Goal: Information Seeking & Learning: Learn about a topic

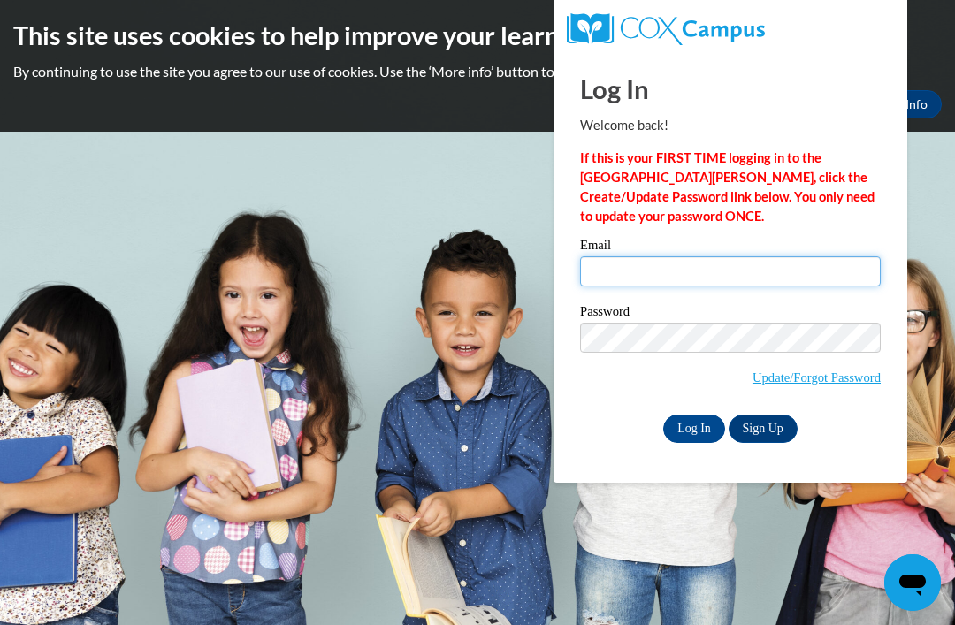
click at [717, 268] on input "Email" at bounding box center [730, 271] width 301 height 30
type input "nakeylatownsend@yahoo.com"
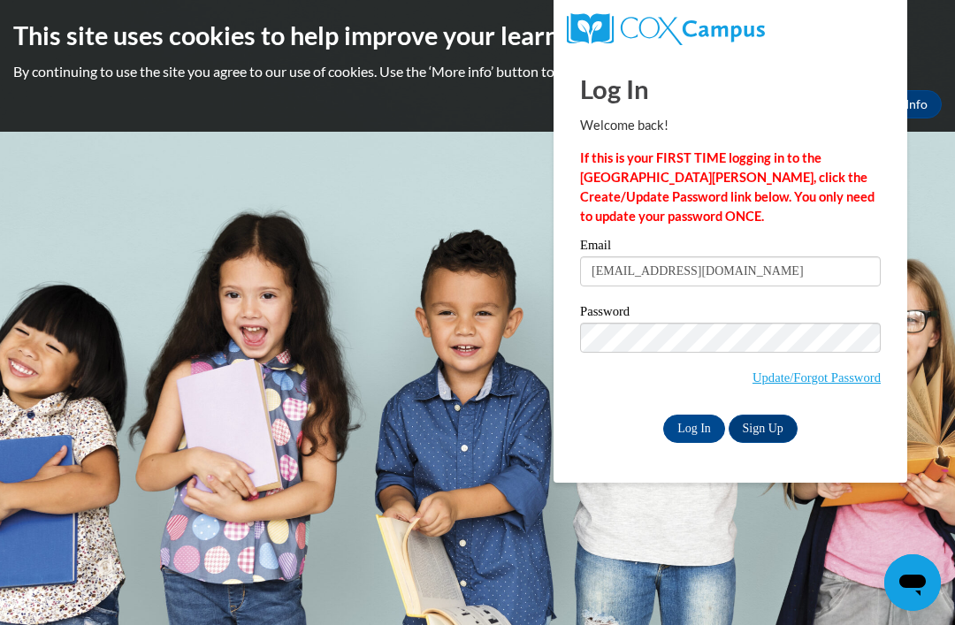
click at [693, 429] on input "Log In" at bounding box center [694, 429] width 62 height 28
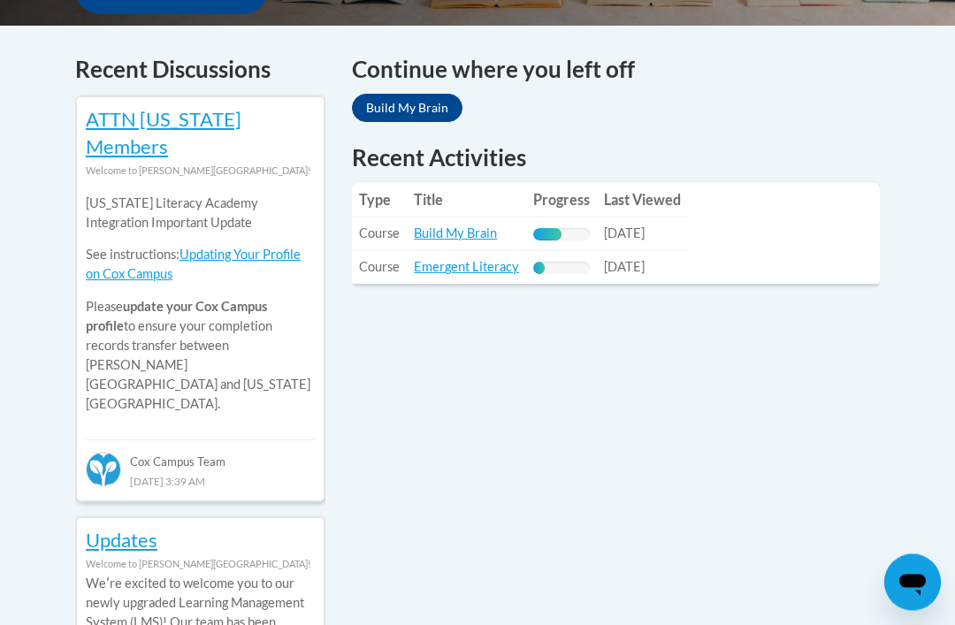
scroll to position [741, 0]
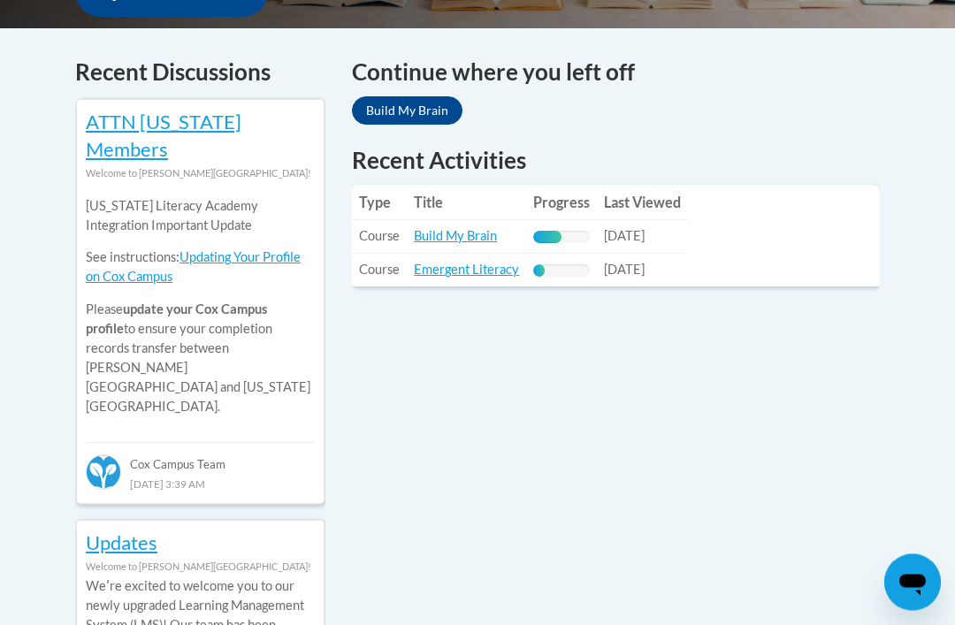
click at [490, 269] on link "Emergent Literacy" at bounding box center [466, 270] width 105 height 15
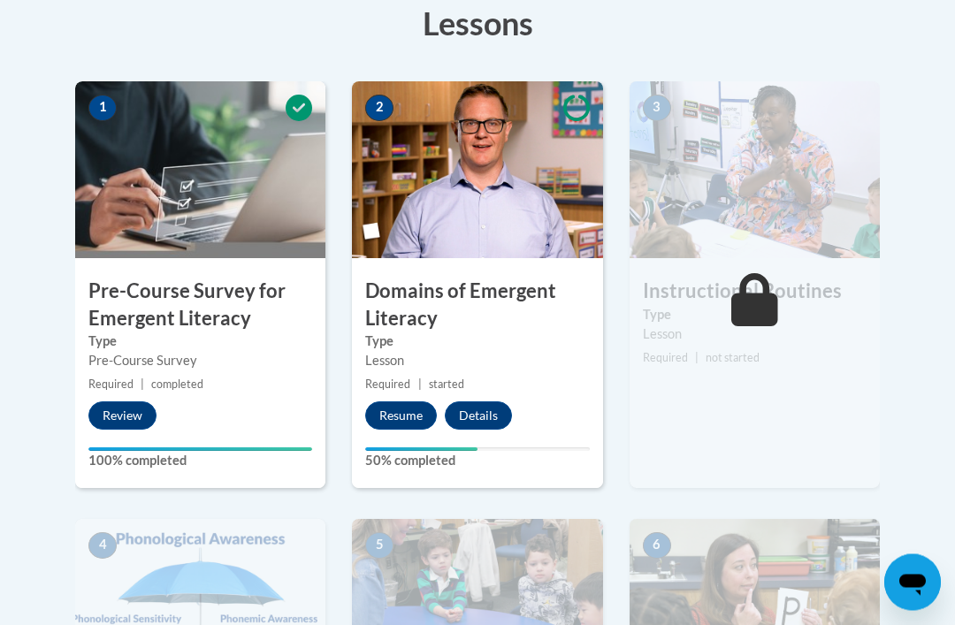
scroll to position [511, 0]
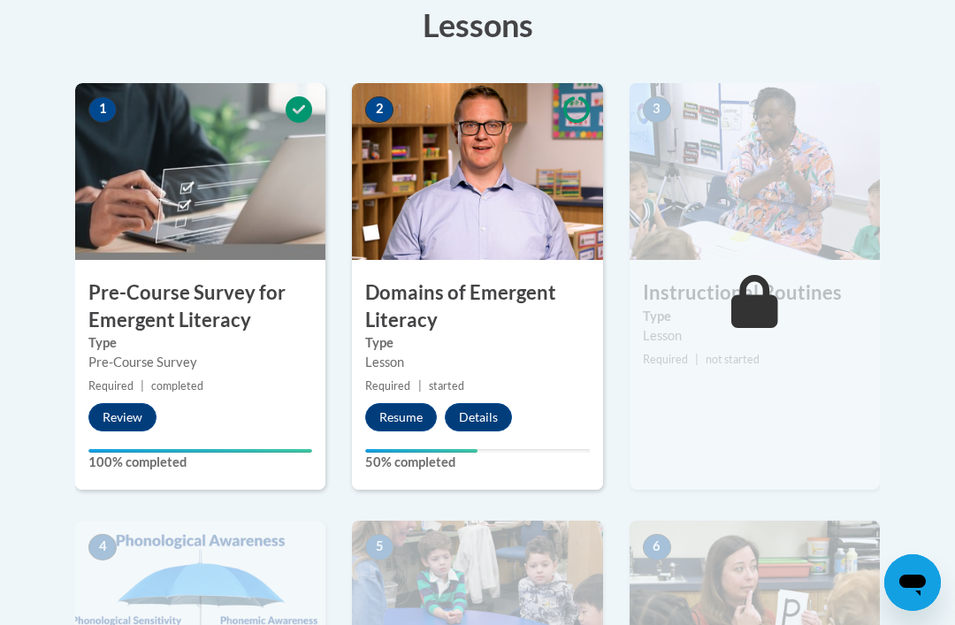
click at [400, 413] on button "Resume" at bounding box center [401, 417] width 72 height 28
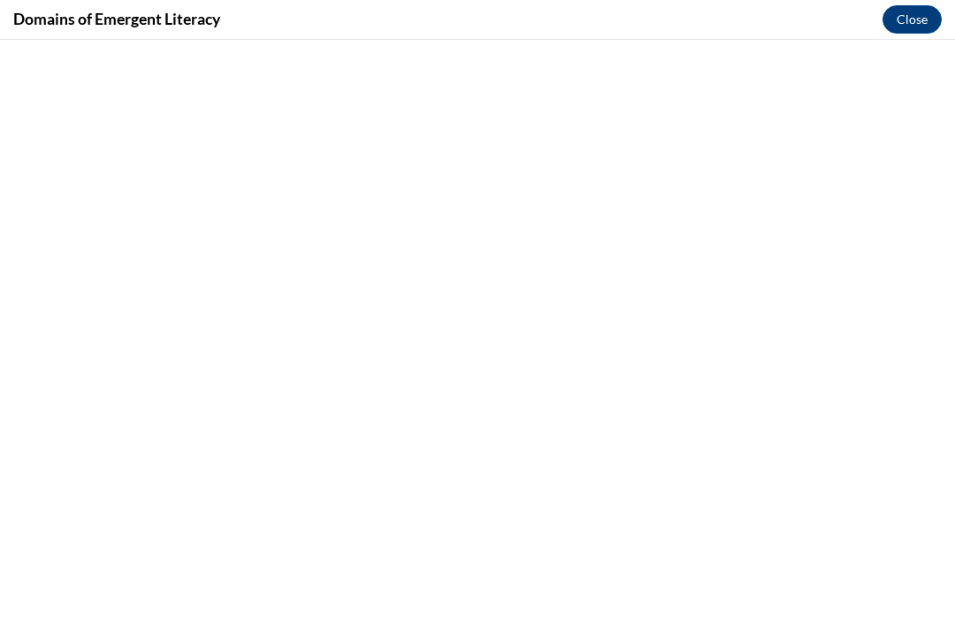
click at [914, 28] on button "Close" at bounding box center [911, 19] width 59 height 28
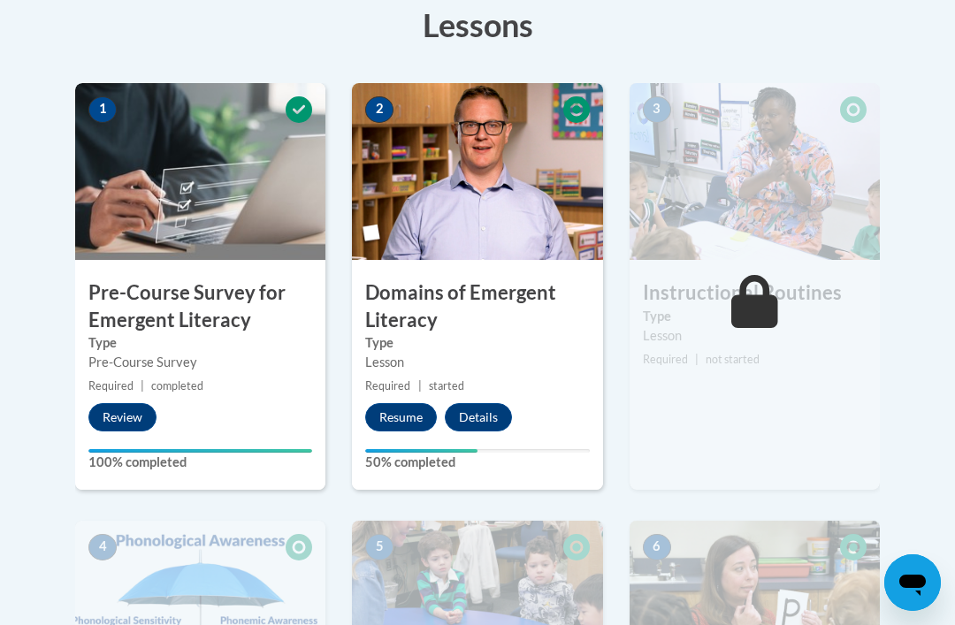
click at [404, 413] on button "Resume" at bounding box center [401, 417] width 72 height 28
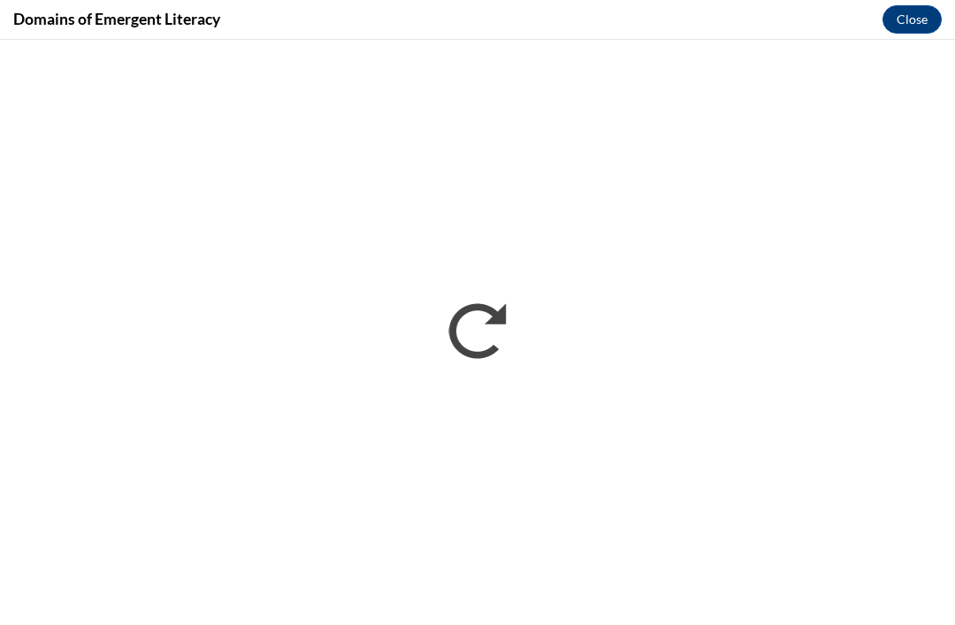
scroll to position [0, 0]
click at [906, 24] on button "Close" at bounding box center [911, 19] width 59 height 28
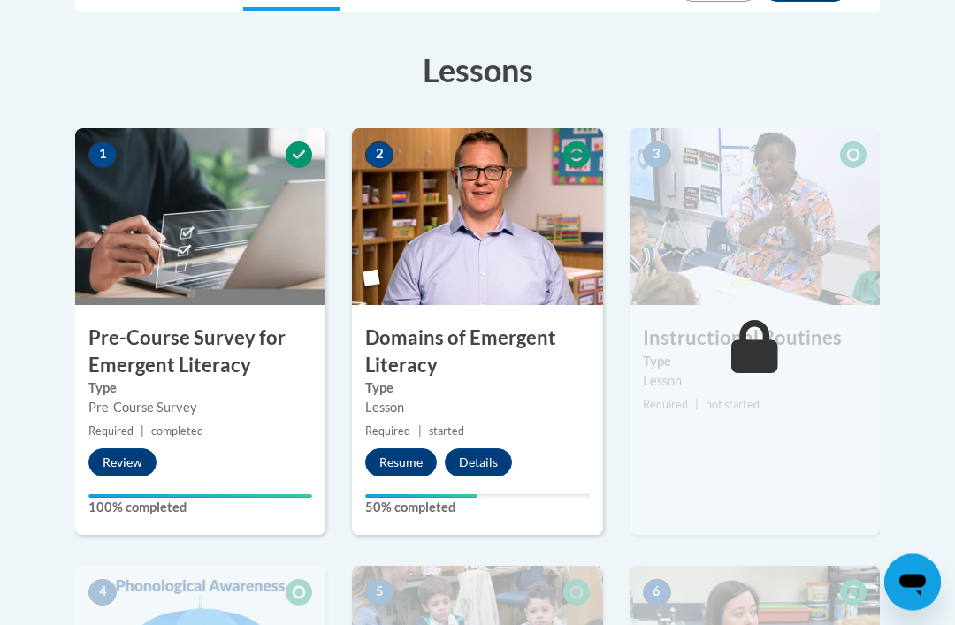
scroll to position [466, 0]
click at [482, 457] on button "Details" at bounding box center [478, 462] width 67 height 28
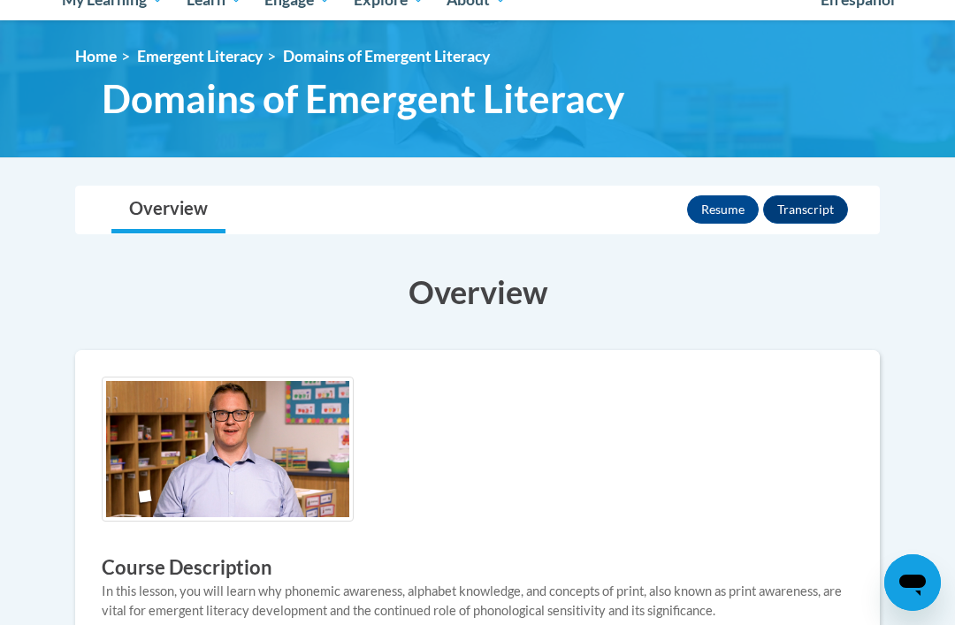
scroll to position [216, 0]
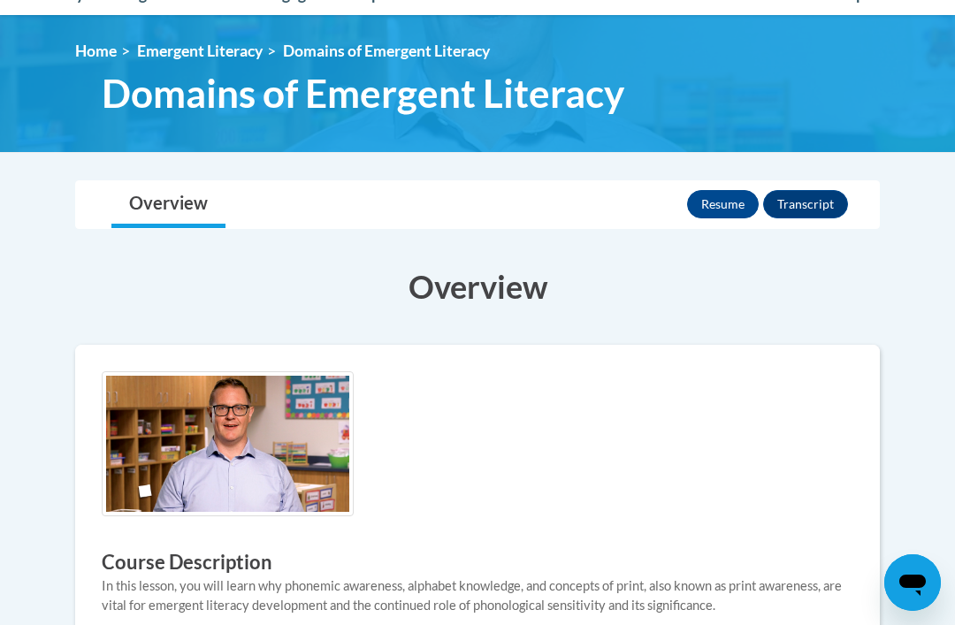
click at [735, 202] on button "Resume" at bounding box center [723, 204] width 72 height 28
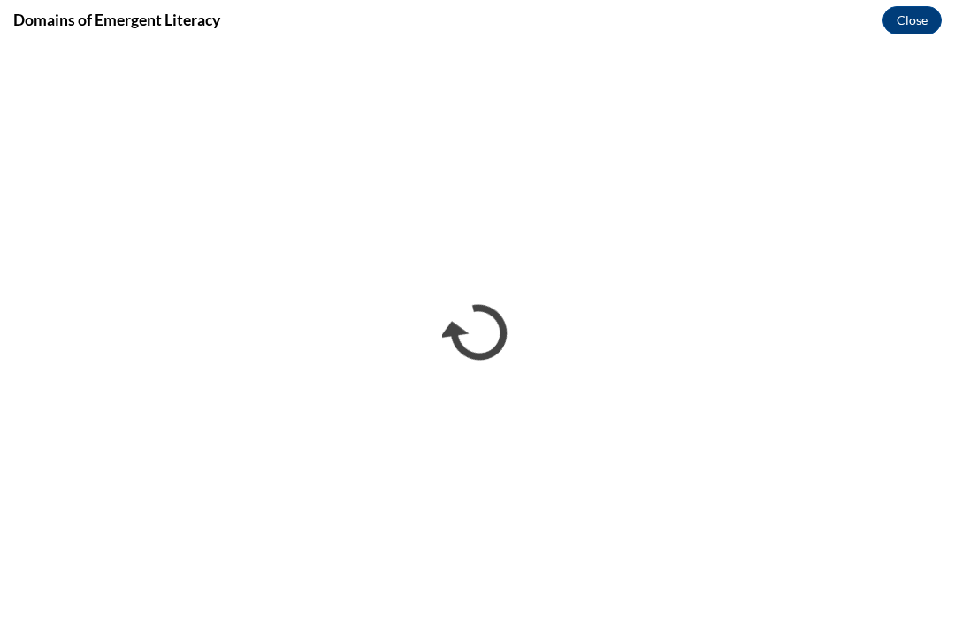
scroll to position [0, 0]
click at [905, 27] on button "Close" at bounding box center [911, 20] width 59 height 28
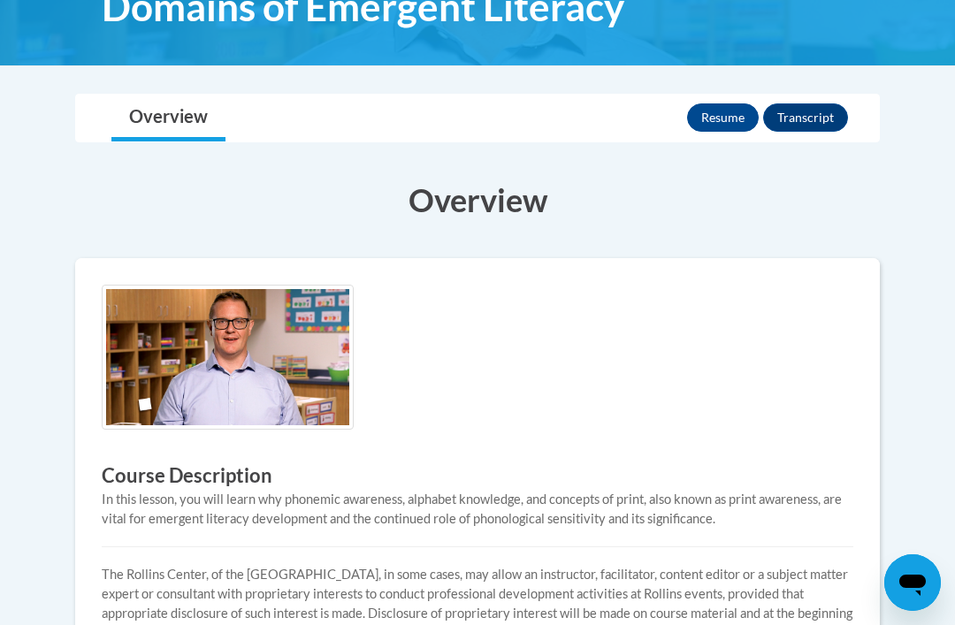
scroll to position [301, 0]
click at [729, 122] on button "Resume" at bounding box center [723, 118] width 72 height 28
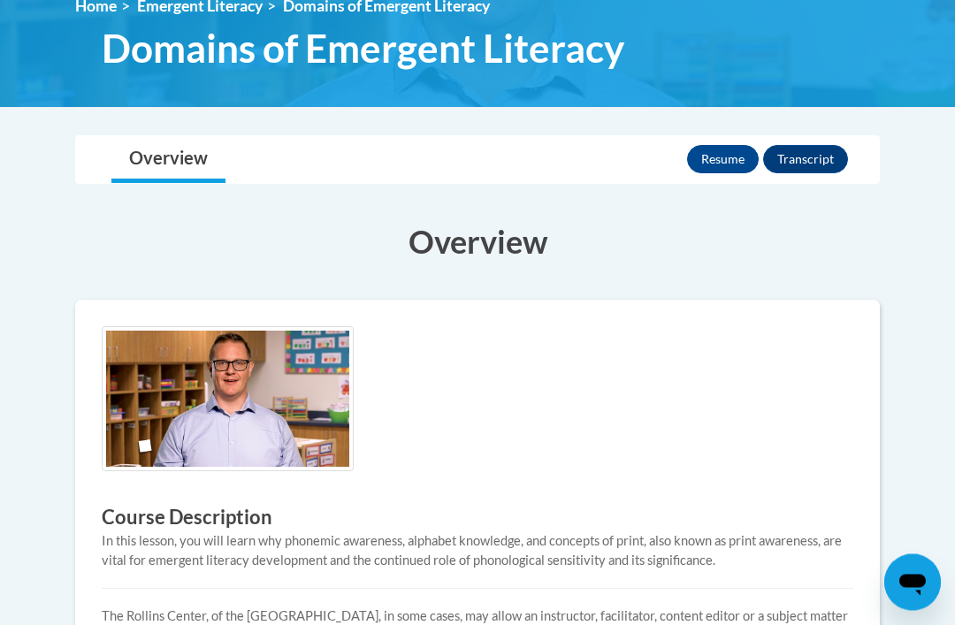
scroll to position [261, 0]
click at [725, 164] on button "Resume" at bounding box center [723, 159] width 72 height 28
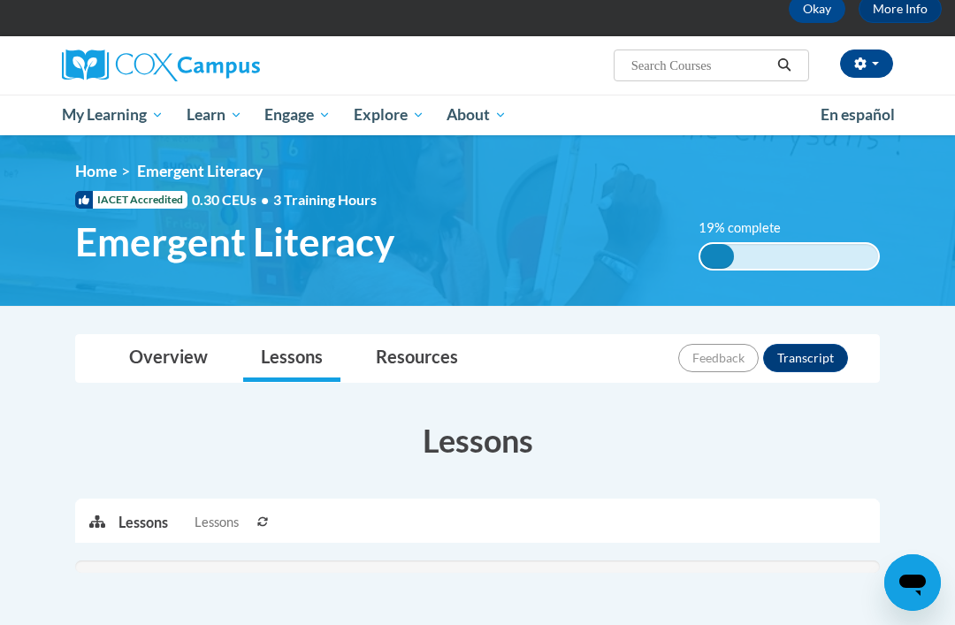
scroll to position [95, 0]
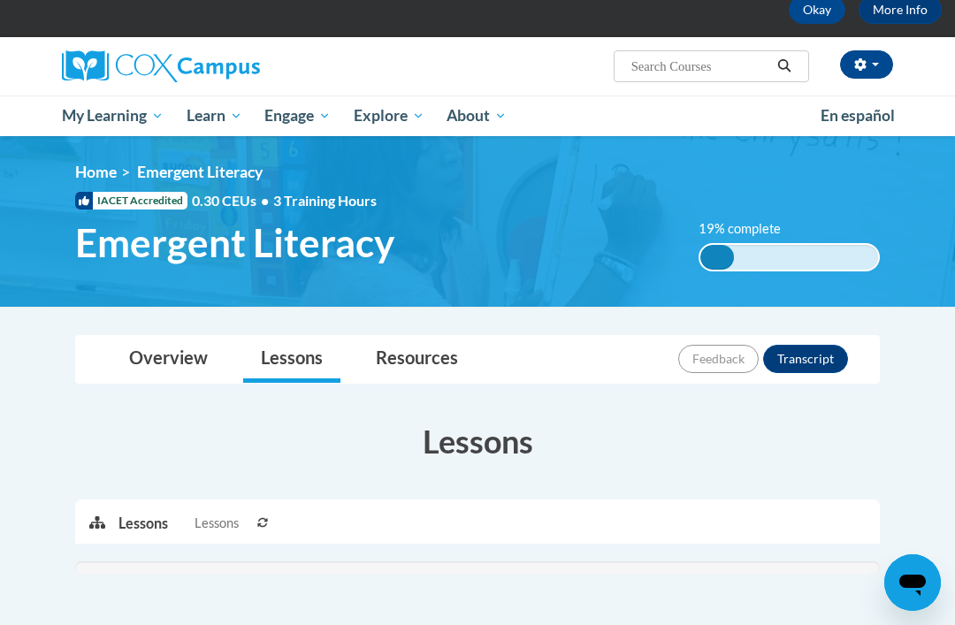
click at [154, 521] on p "Lessons" at bounding box center [143, 523] width 50 height 19
click at [234, 522] on span "Lessons" at bounding box center [216, 523] width 44 height 19
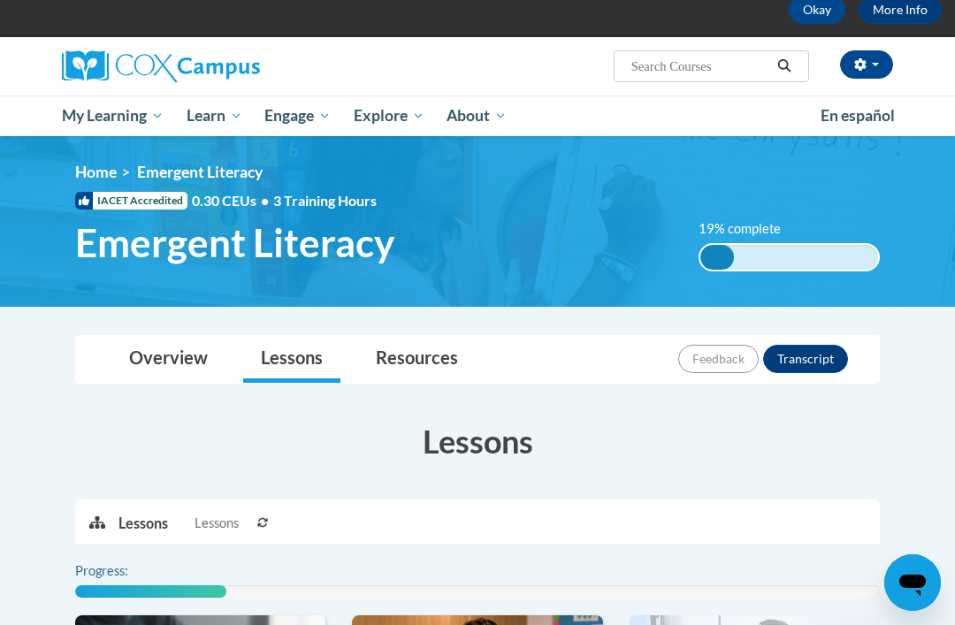
click at [273, 523] on button at bounding box center [262, 522] width 21 height 44
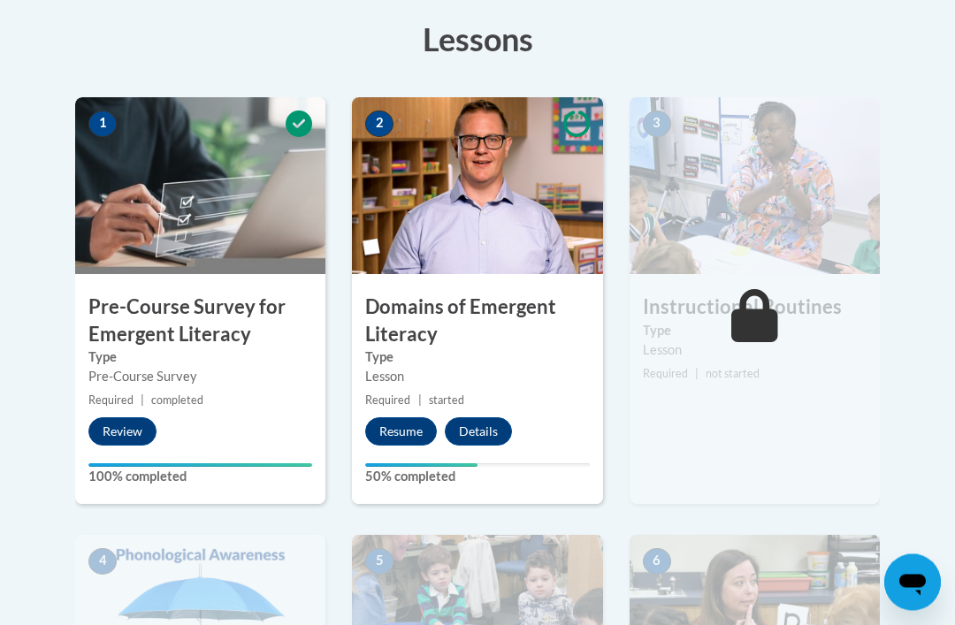
scroll to position [497, 0]
click at [403, 429] on button "Resume" at bounding box center [401, 431] width 72 height 28
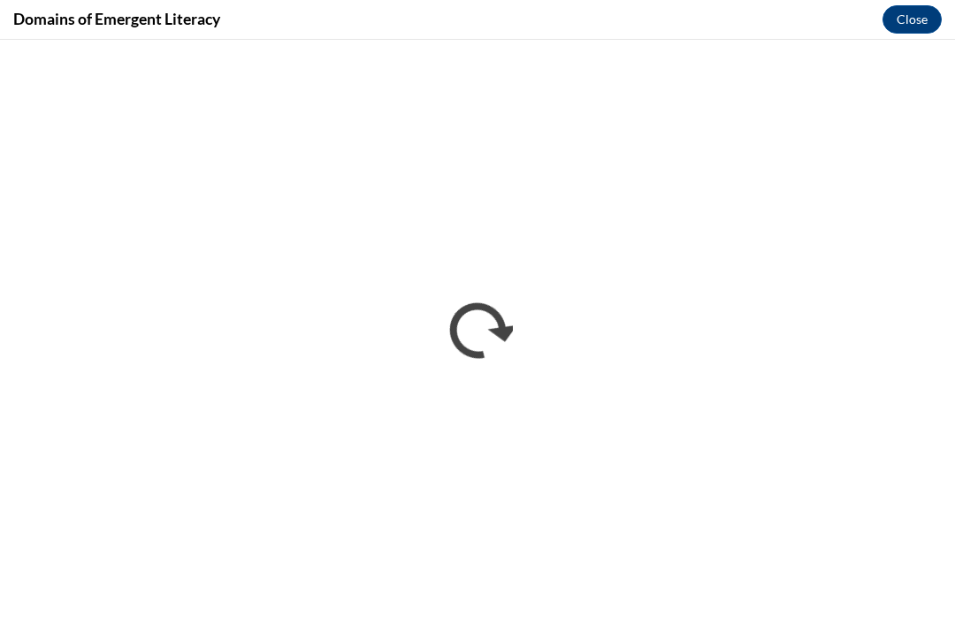
scroll to position [0, 0]
click at [922, 23] on button "Close" at bounding box center [911, 19] width 59 height 28
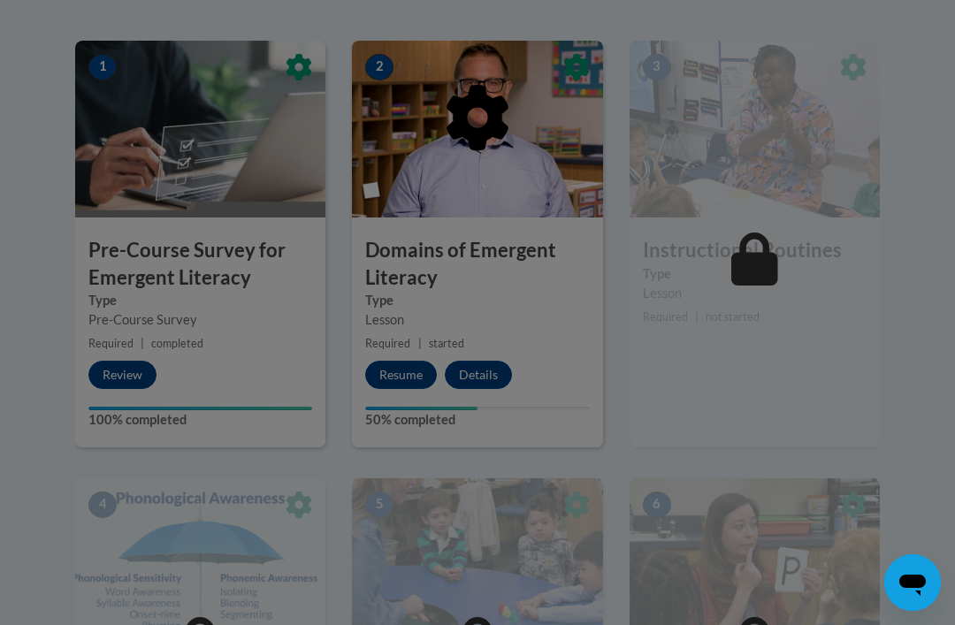
click at [834, 402] on div at bounding box center [477, 312] width 955 height 625
click at [895, 439] on div at bounding box center [477, 312] width 955 height 625
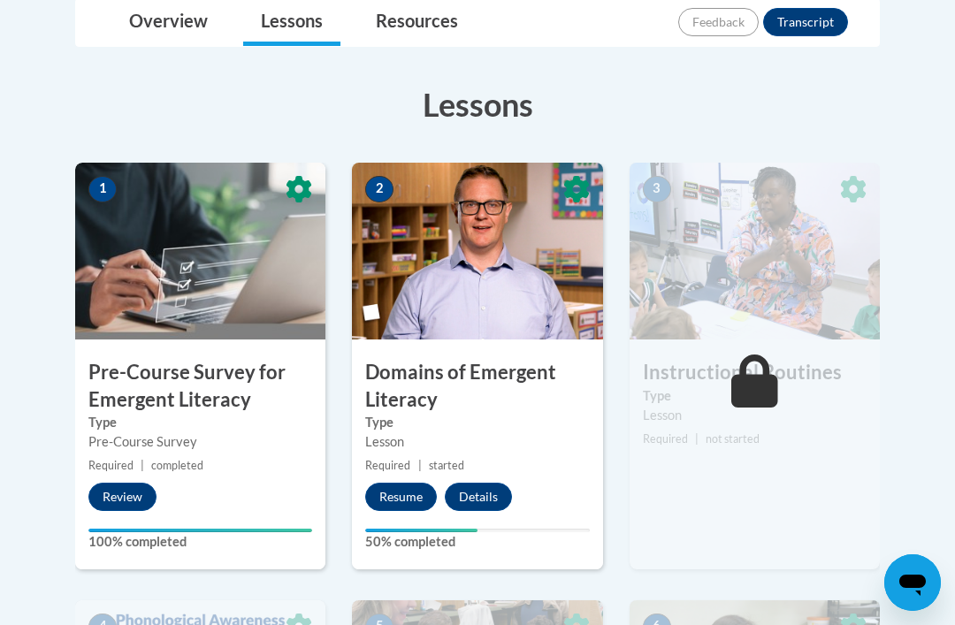
scroll to position [431, 0]
click at [407, 496] on button "Resume" at bounding box center [401, 498] width 72 height 28
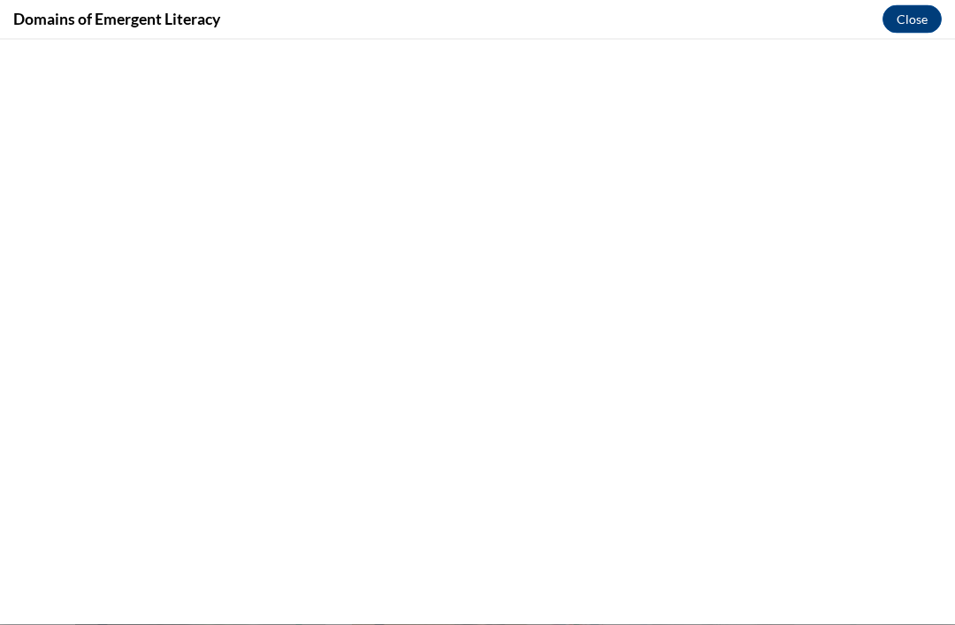
scroll to position [0, 0]
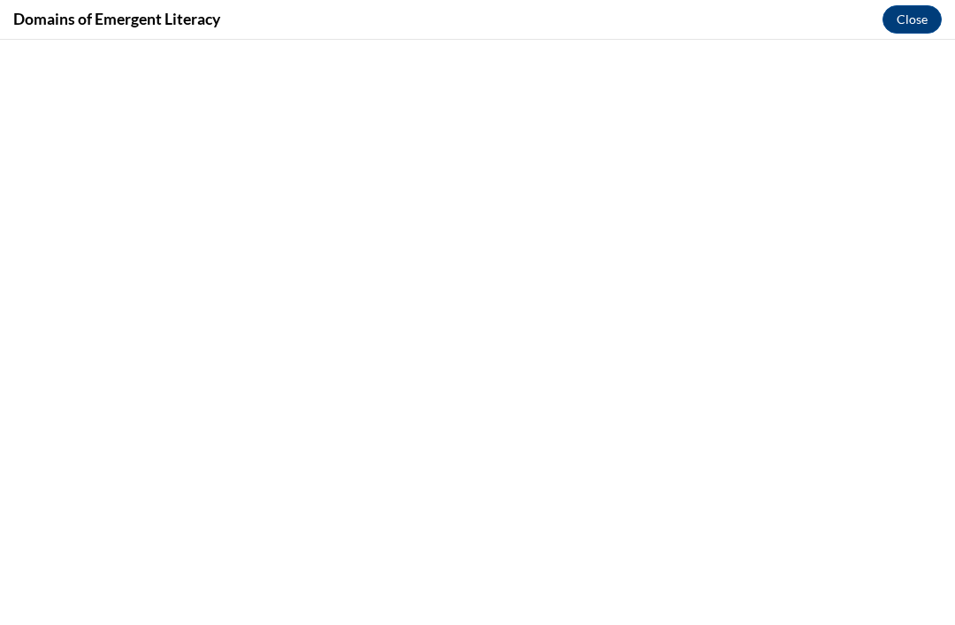
click at [909, 28] on button "Close" at bounding box center [911, 19] width 59 height 28
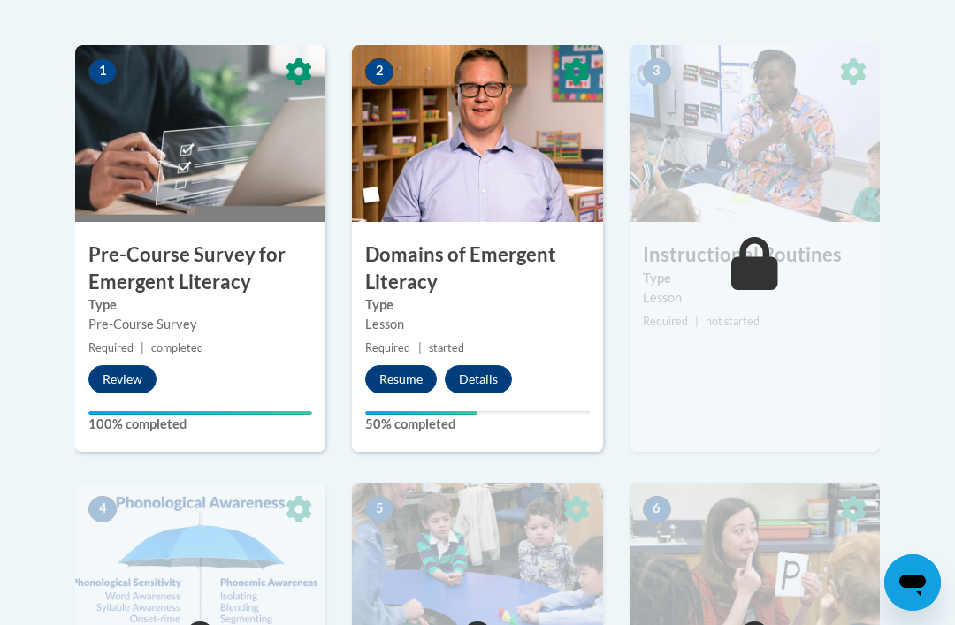
scroll to position [545, 0]
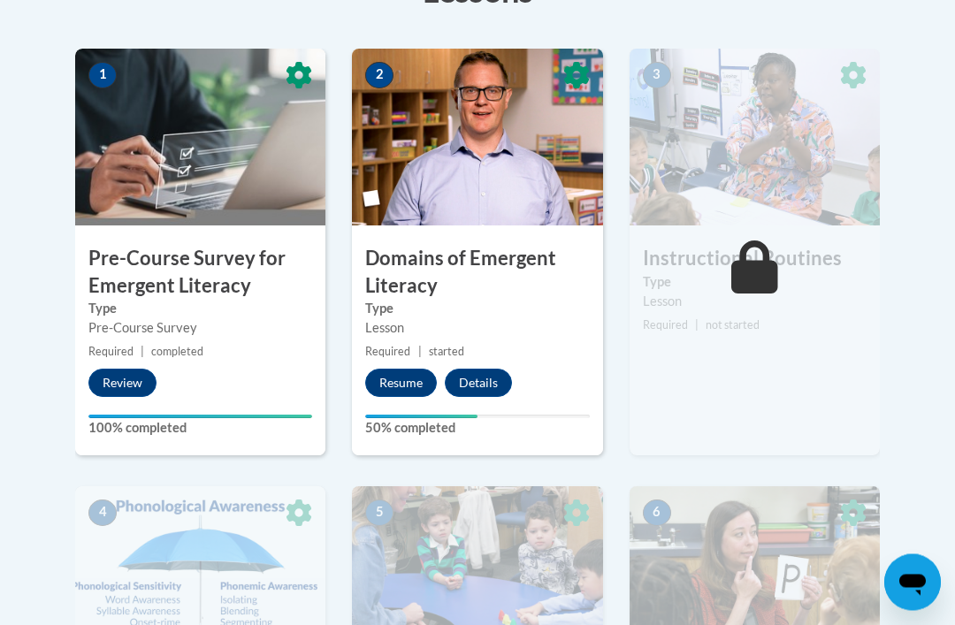
click at [400, 387] on button "Resume" at bounding box center [401, 384] width 72 height 28
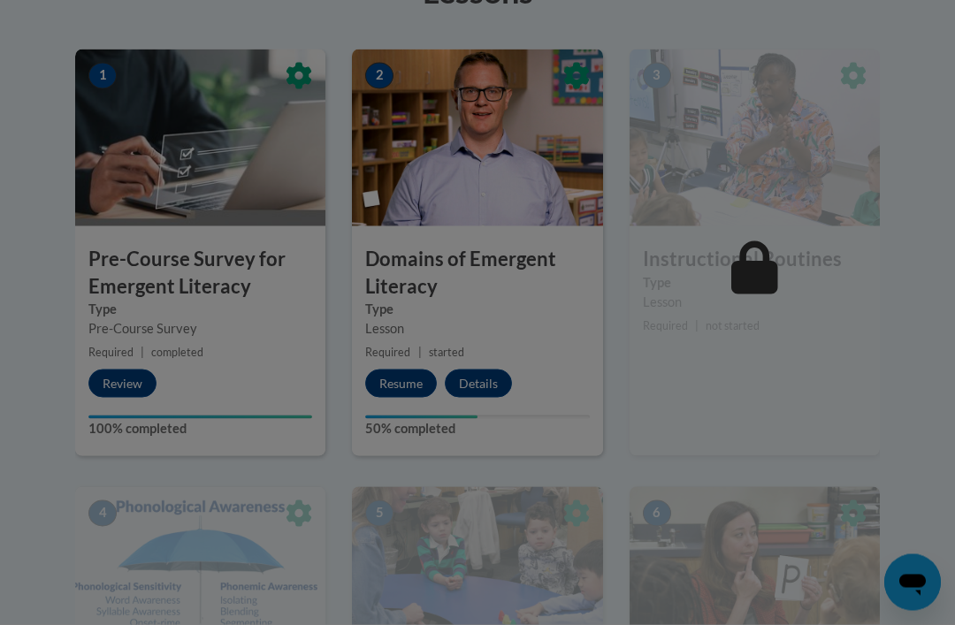
scroll to position [545, 0]
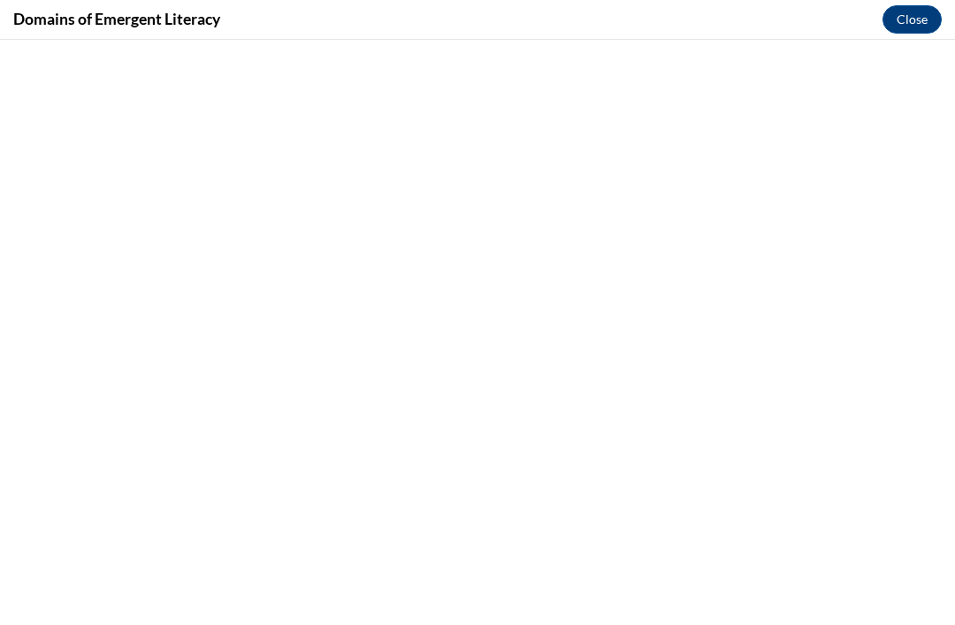
click at [905, 30] on button "Close" at bounding box center [911, 19] width 59 height 28
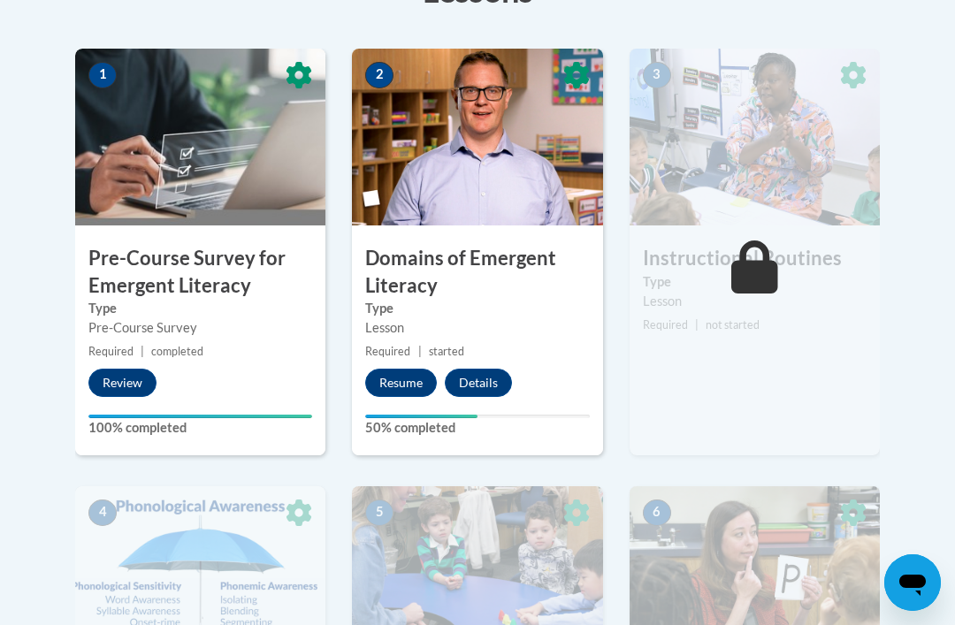
click at [407, 384] on button "Resume" at bounding box center [401, 383] width 72 height 28
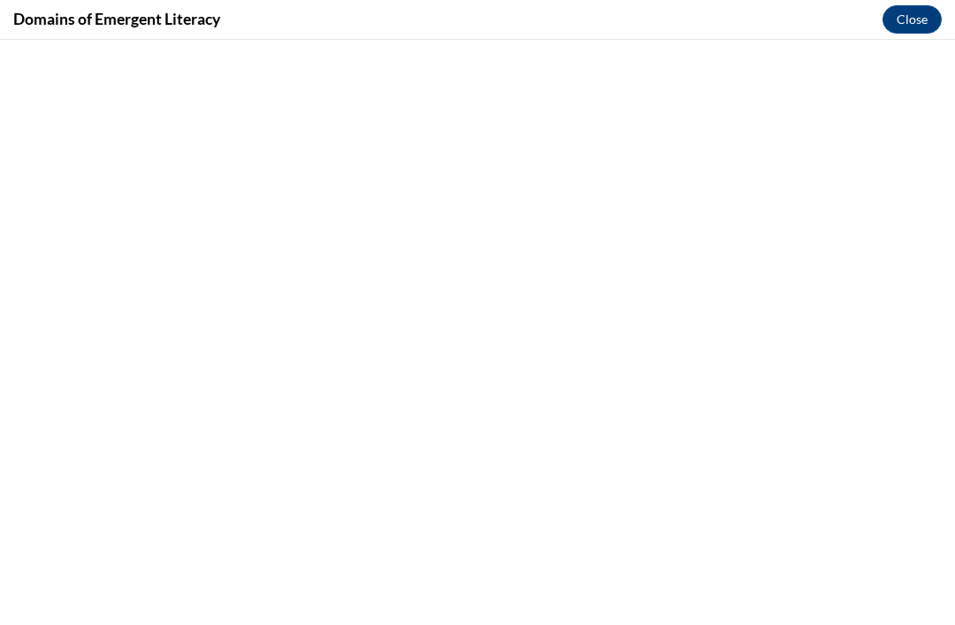
click at [904, 29] on button "Close" at bounding box center [911, 19] width 59 height 28
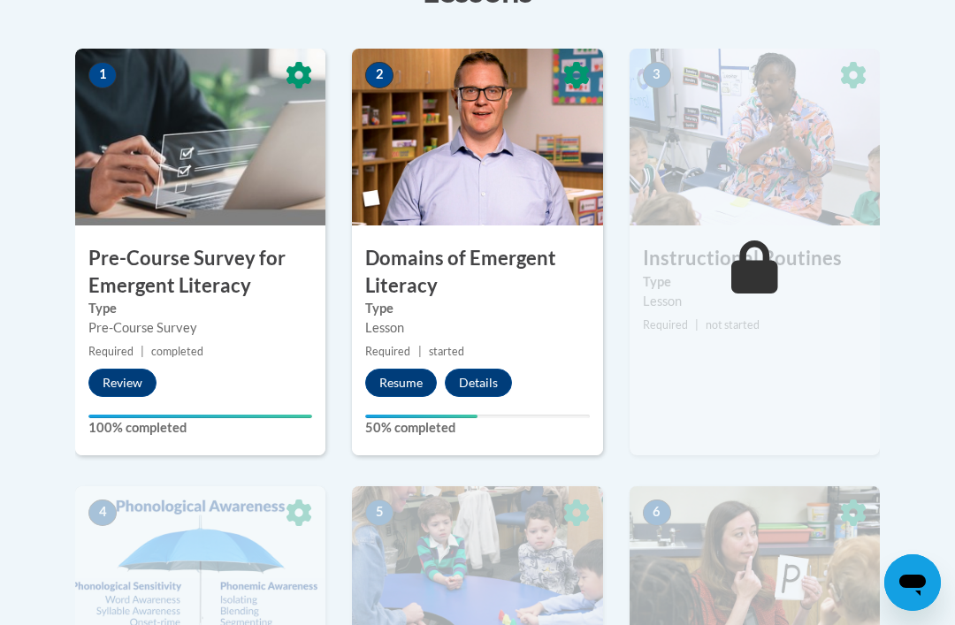
click at [763, 355] on div "3 Instructional Routines Type Lesson Required | not started Start Details Feedb…" at bounding box center [754, 252] width 250 height 407
click at [396, 372] on button "Resume" at bounding box center [401, 383] width 72 height 28
